Goal: Information Seeking & Learning: Learn about a topic

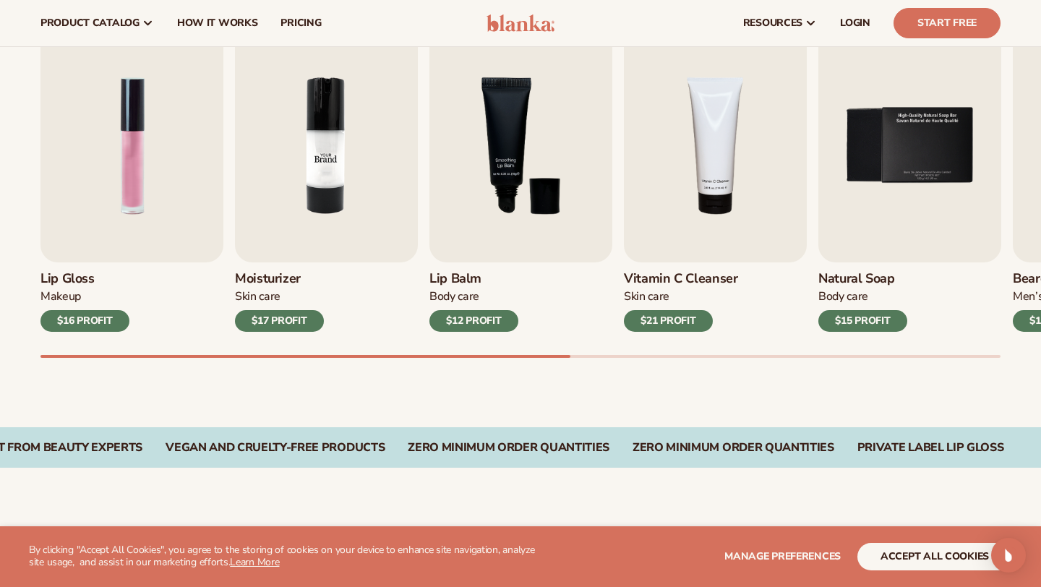
scroll to position [490, 0]
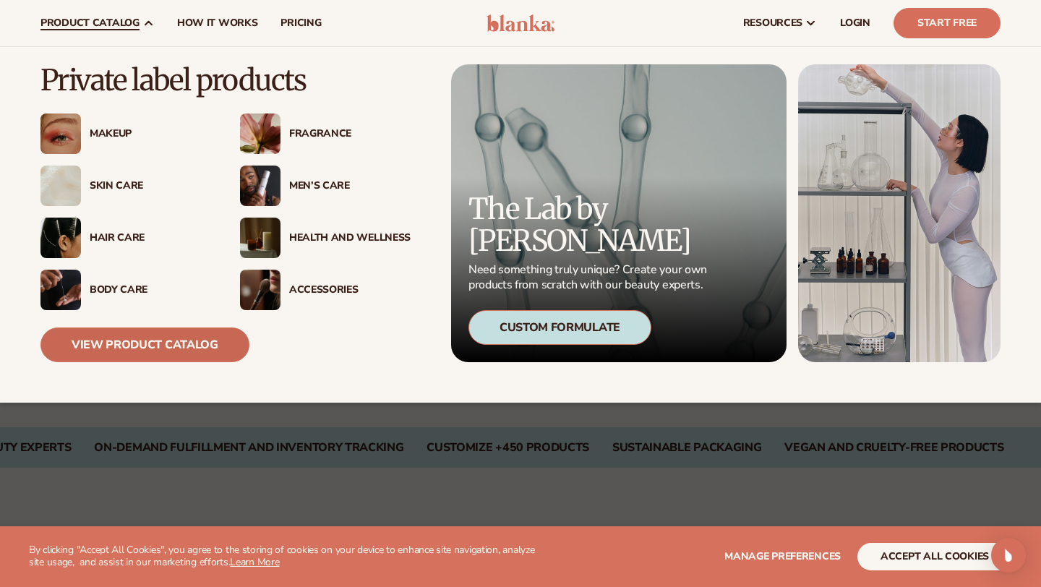
click at [121, 351] on link "View Product Catalog" at bounding box center [144, 345] width 209 height 35
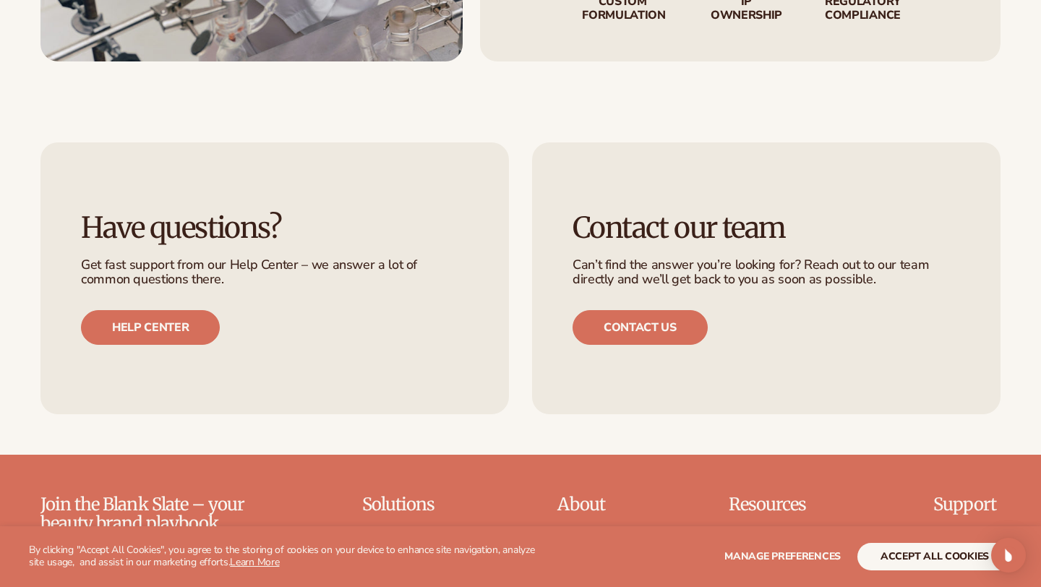
scroll to position [2248, 0]
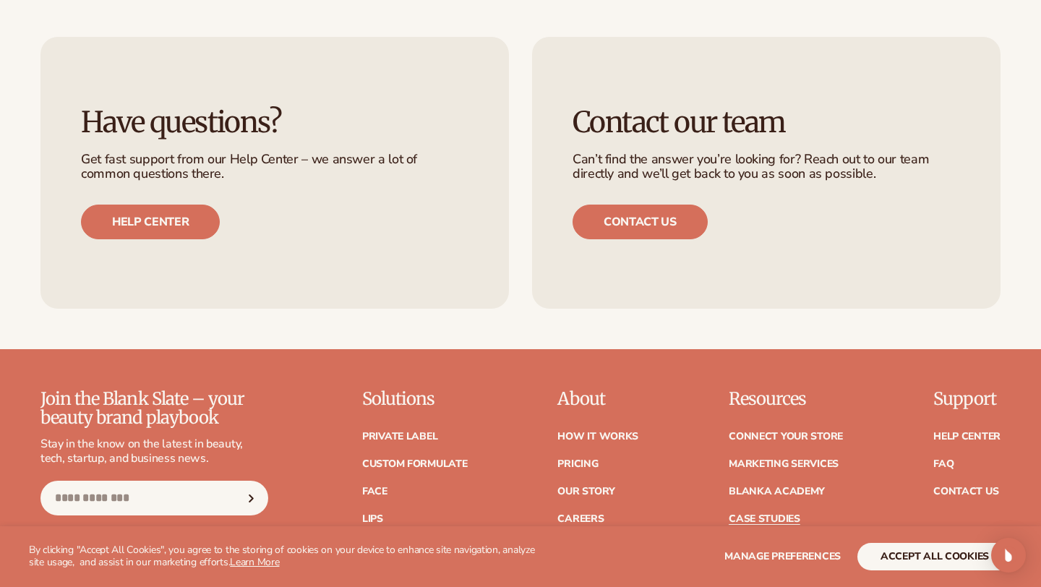
click at [743, 514] on link "Case Studies" at bounding box center [765, 519] width 72 height 10
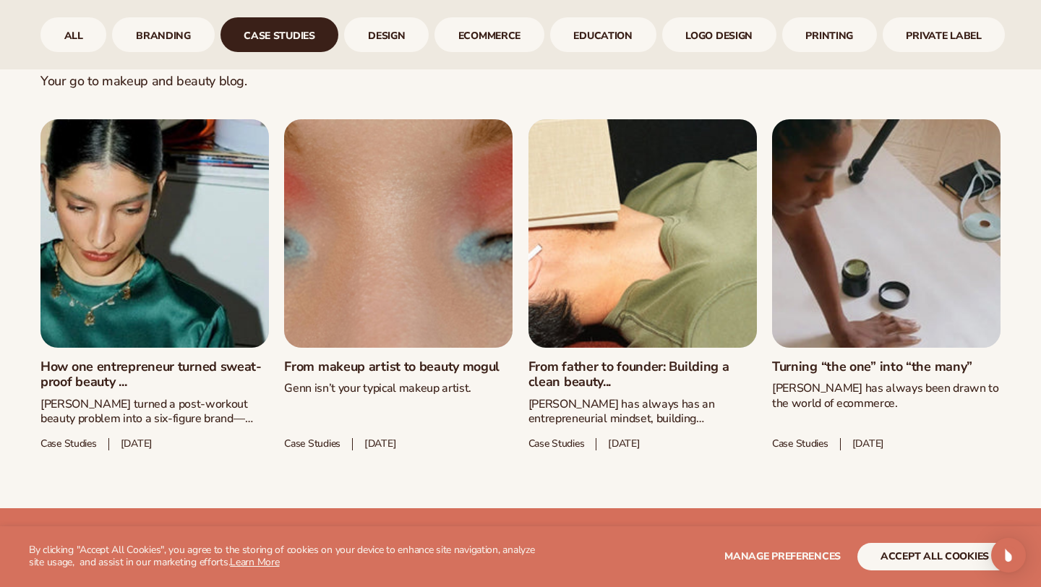
scroll to position [717, 0]
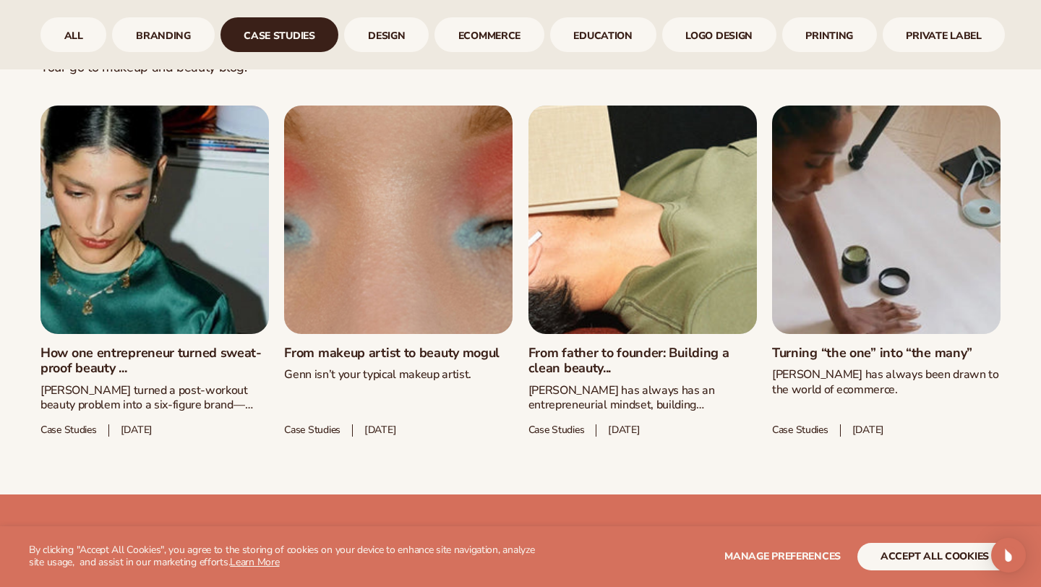
click at [205, 346] on link "How one entrepreneur turned sweat-proof beauty ..." at bounding box center [154, 361] width 229 height 31
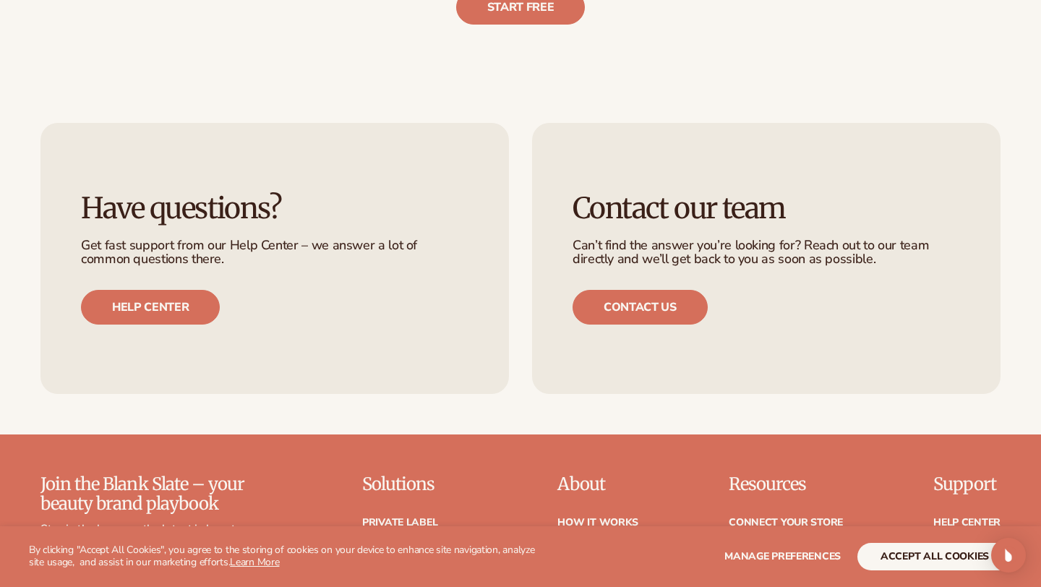
scroll to position [3951, 0]
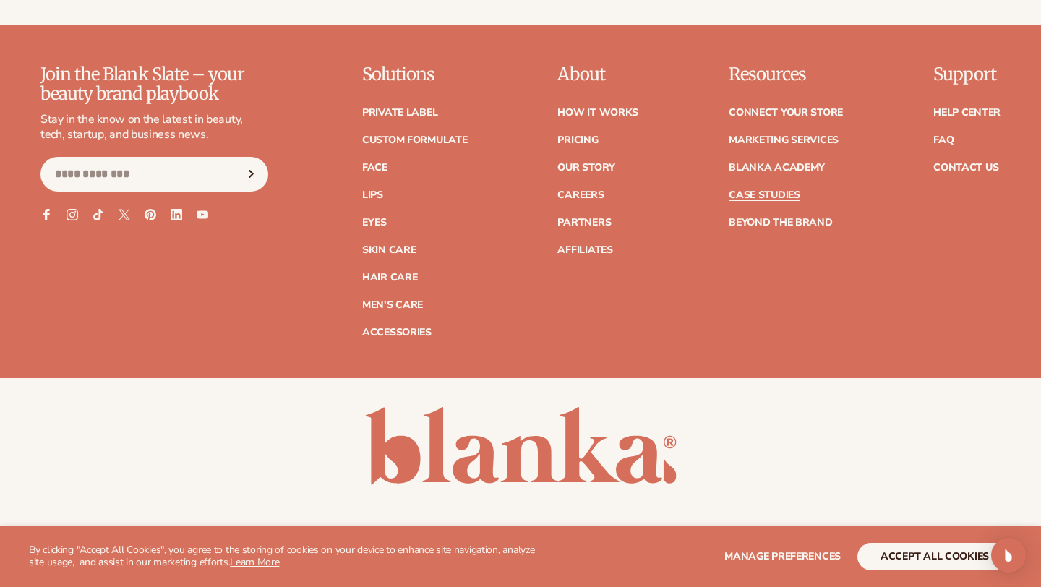
click at [748, 190] on link "Case Studies" at bounding box center [765, 195] width 72 height 10
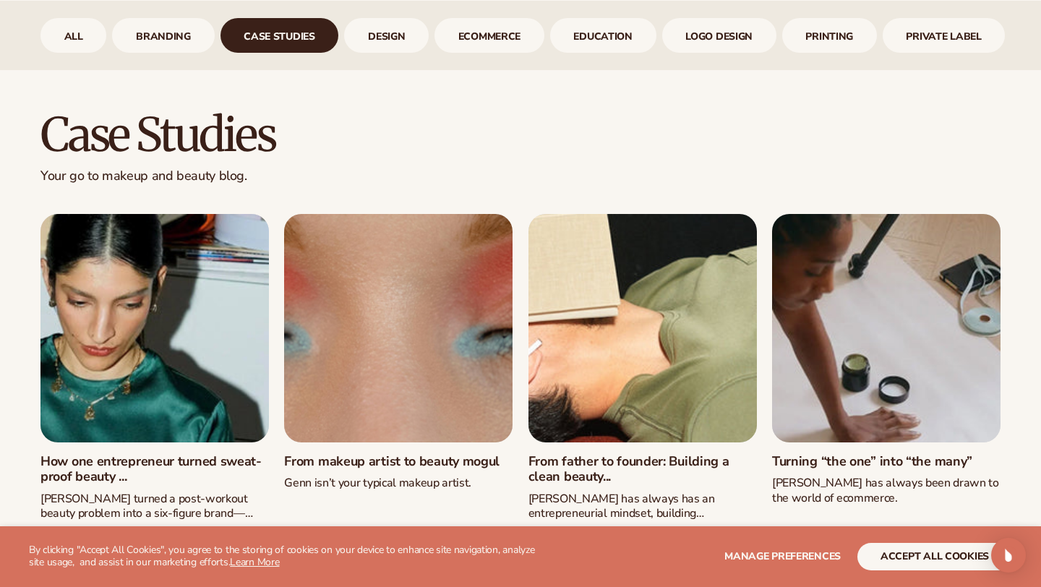
scroll to position [610, 0]
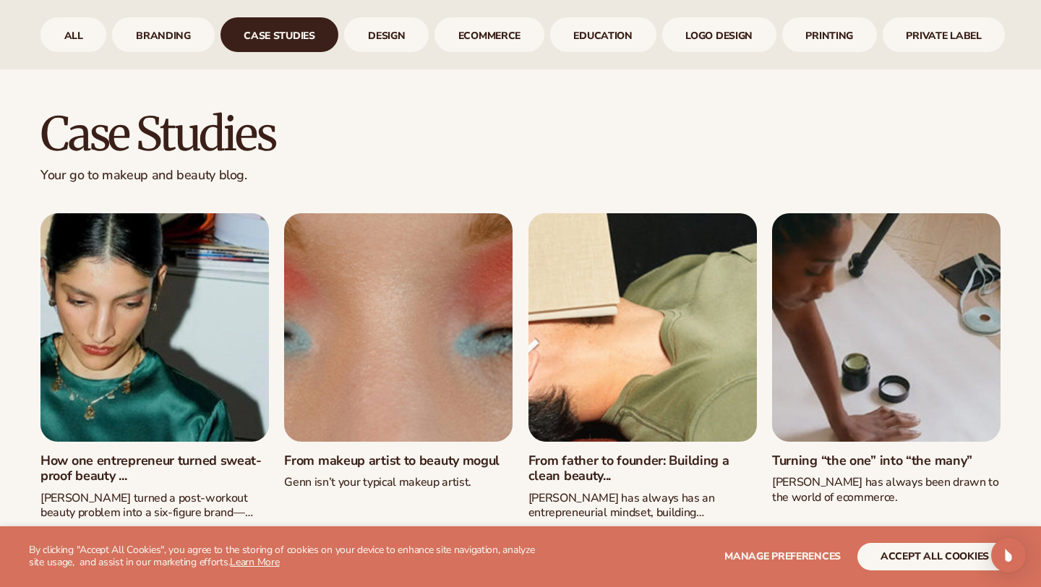
click at [590, 477] on link "From father to founder: Building a clean beauty..." at bounding box center [643, 468] width 229 height 31
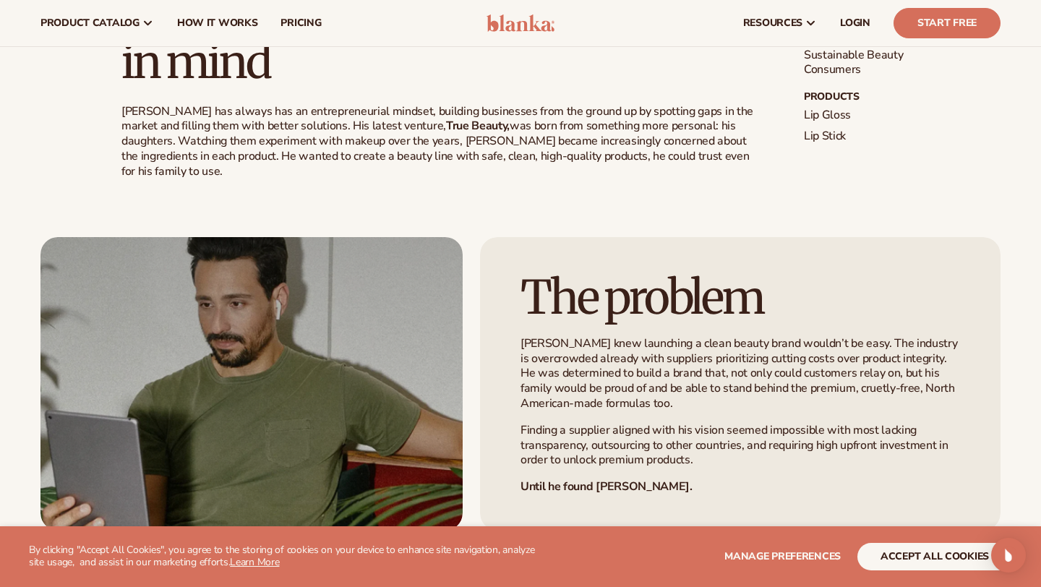
scroll to position [175, 0]
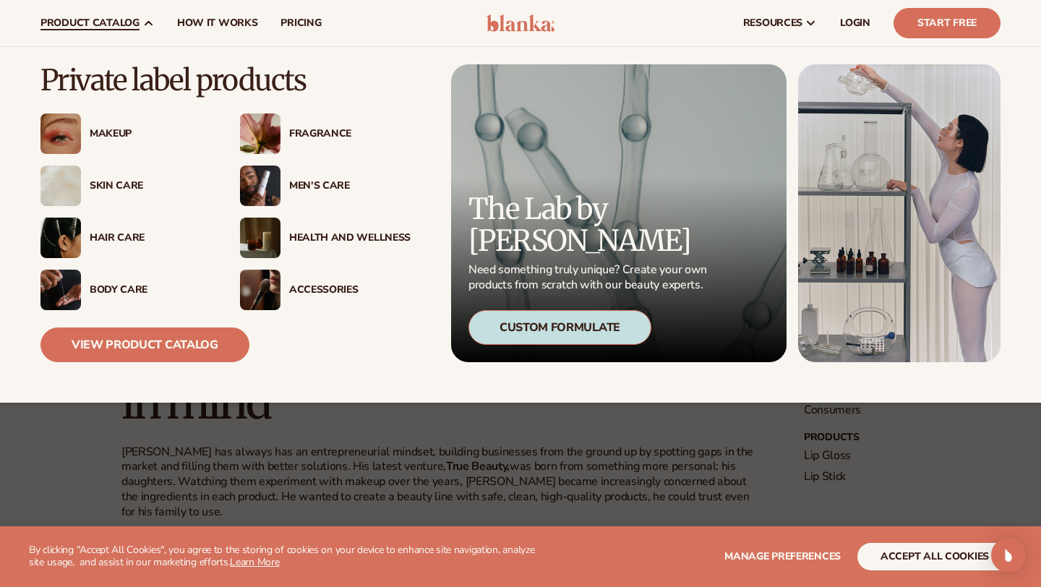
click at [281, 137] on div "Fragrance" at bounding box center [346, 134] width 130 height 12
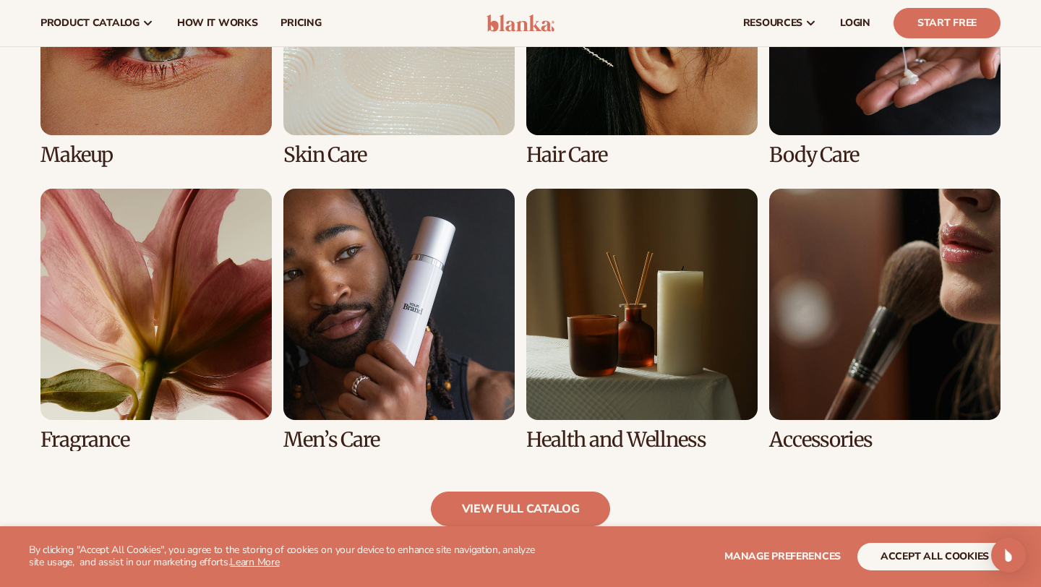
scroll to position [1183, 0]
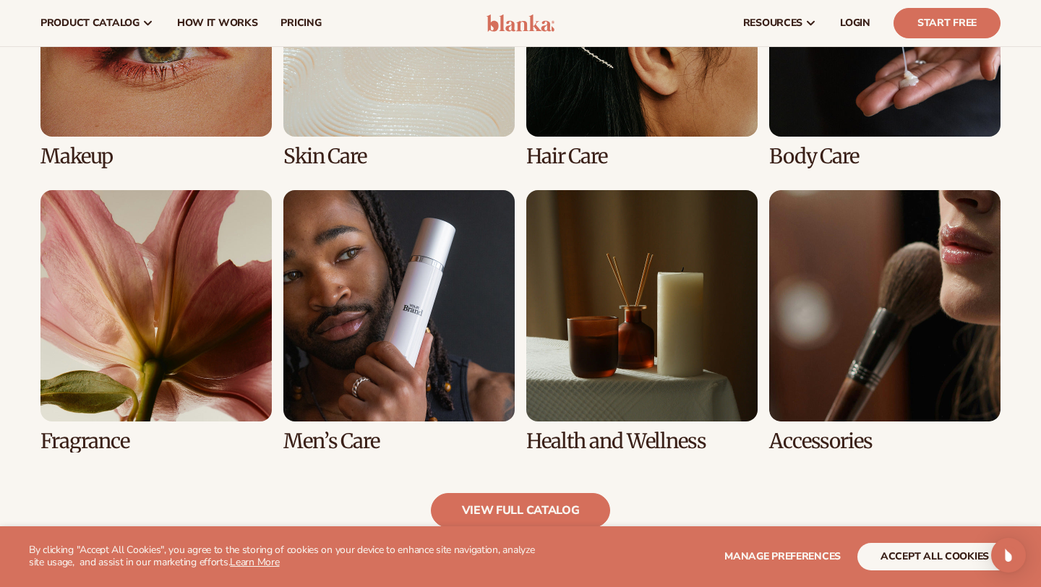
click at [233, 381] on link "5 / 8" at bounding box center [155, 321] width 231 height 262
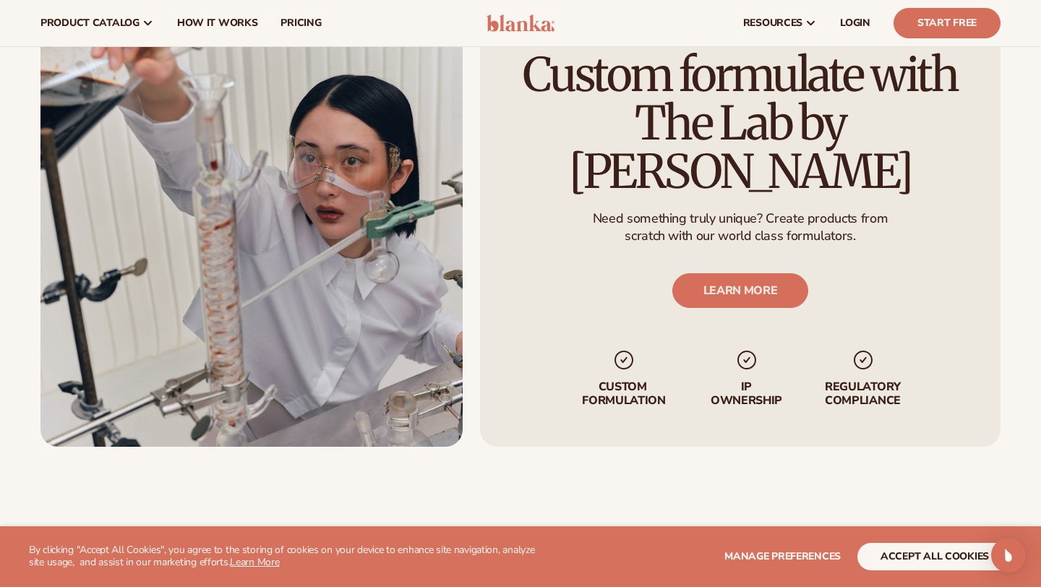
scroll to position [1709, 0]
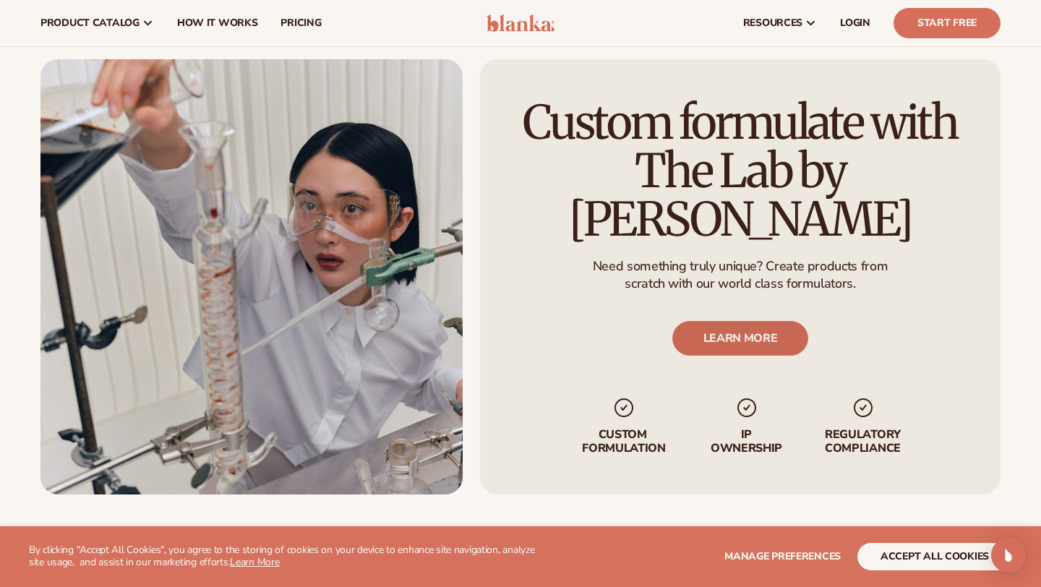
click at [731, 321] on link "LEARN MORE" at bounding box center [741, 338] width 137 height 35
